Goal: Task Accomplishment & Management: Use online tool/utility

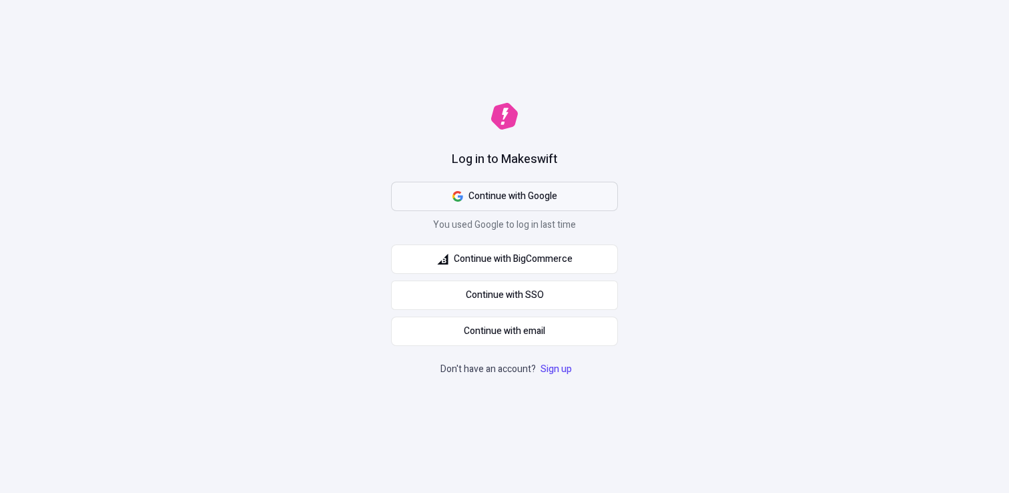
click at [541, 192] on span "Continue with Google" at bounding box center [513, 196] width 89 height 15
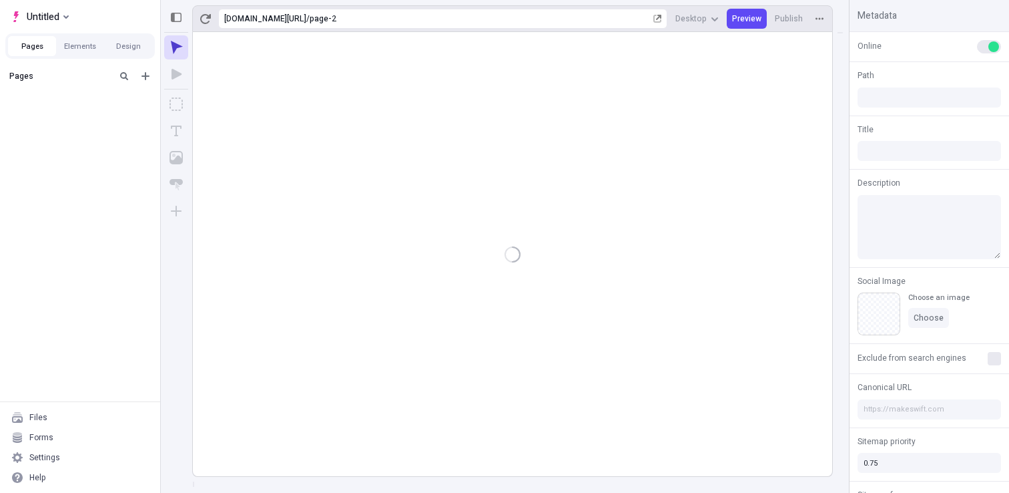
type input "/page-2"
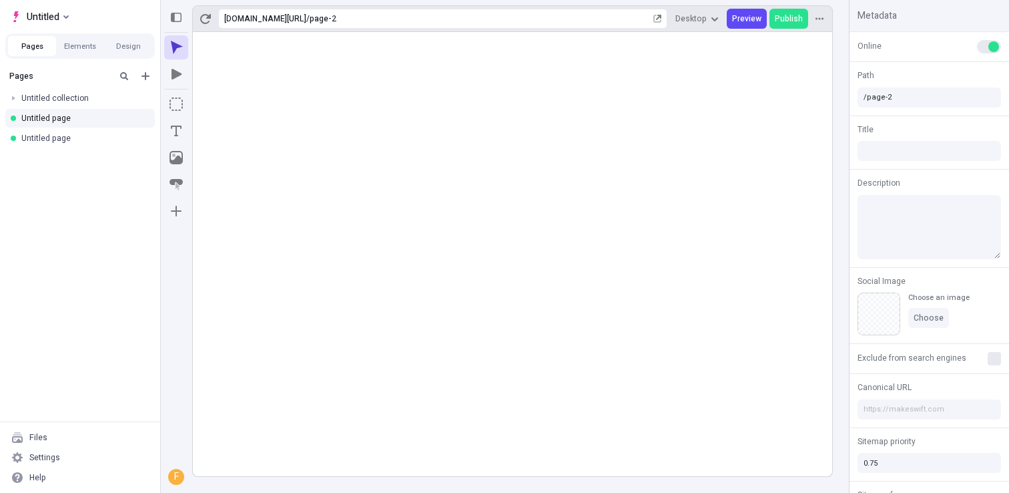
click at [78, 189] on div "Pages Untitled collection Untitled page Untitled page" at bounding box center [80, 242] width 160 height 357
click at [51, 455] on div "Settings" at bounding box center [44, 457] width 31 height 11
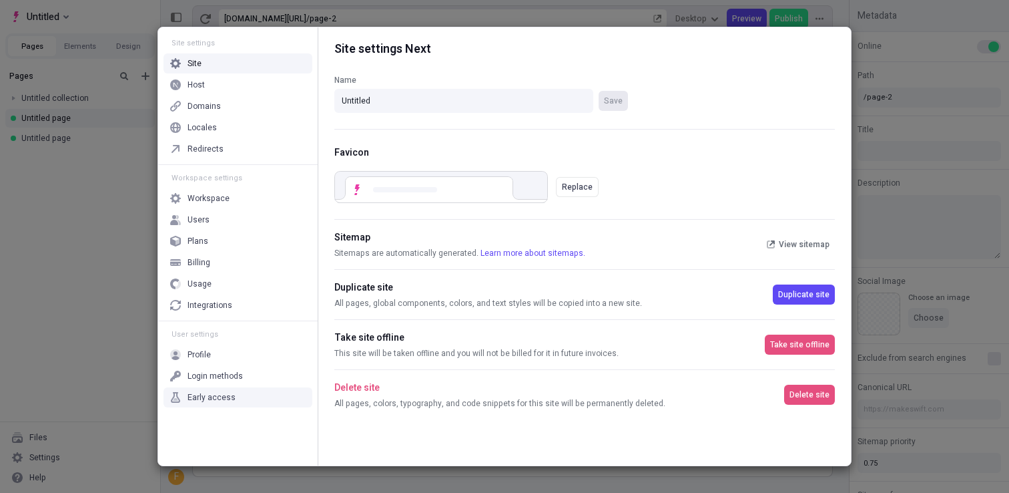
drag, startPoint x: 211, startPoint y: 392, endPoint x: 226, endPoint y: 377, distance: 21.2
click at [212, 392] on div "Early access" at bounding box center [212, 397] width 48 height 11
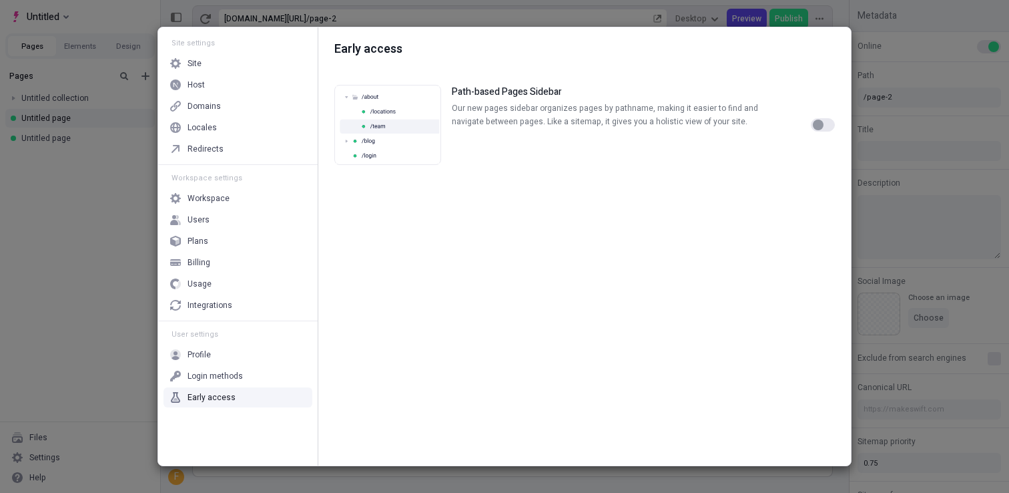
click at [828, 120] on button "button" at bounding box center [823, 124] width 24 height 13
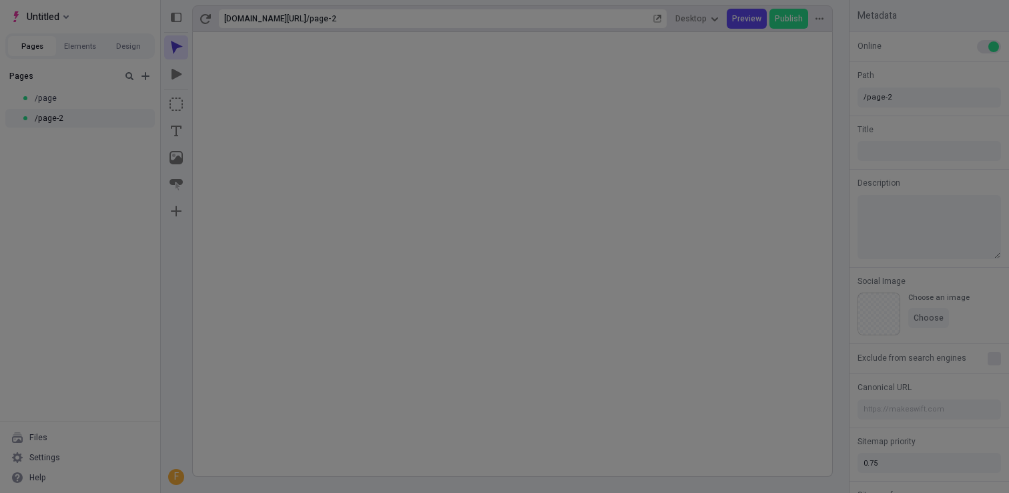
click at [66, 296] on div "Site settings Site Host Domains Locales Redirects Workspace settings Workspace …" at bounding box center [504, 246] width 1009 height 493
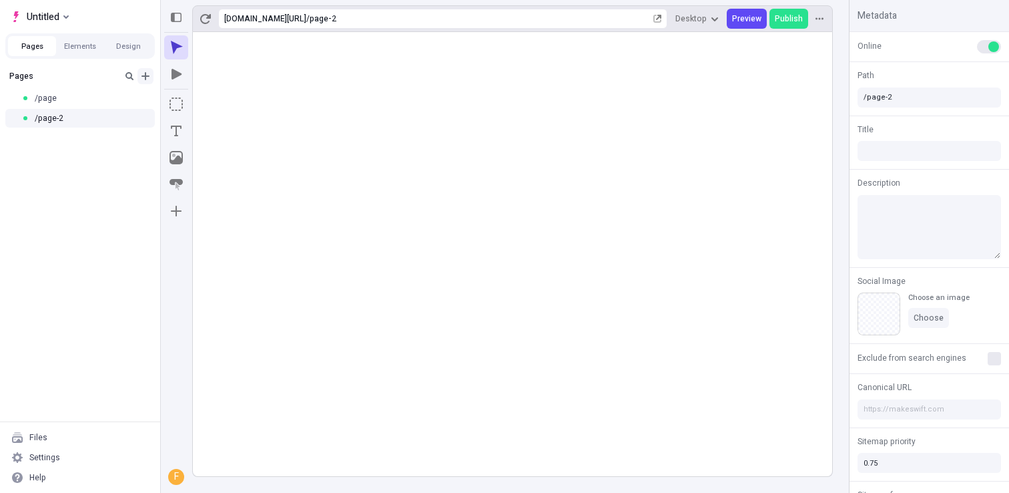
click at [148, 71] on icon "Add new" at bounding box center [145, 76] width 11 height 11
click at [184, 87] on span "Blank page" at bounding box center [224, 83] width 83 height 11
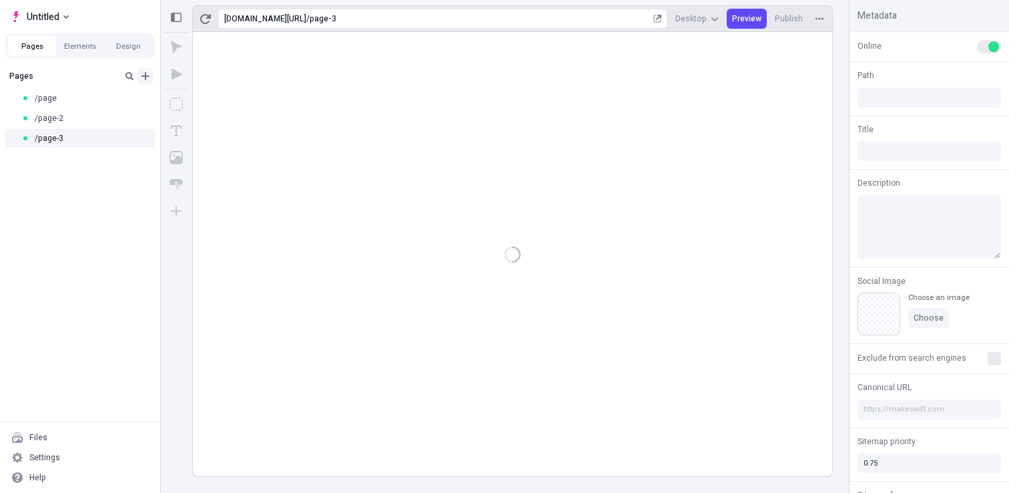
click at [146, 77] on icon "Add new" at bounding box center [146, 76] width 8 height 8
type input "/page-3"
click at [116, 238] on div "Pages /page /page-2 /page-3" at bounding box center [80, 242] width 160 height 357
click at [149, 77] on icon "Add new" at bounding box center [145, 76] width 11 height 11
click at [73, 230] on div "Pages /page /page-2 /page-3" at bounding box center [80, 242] width 160 height 357
